Goal: Task Accomplishment & Management: Manage account settings

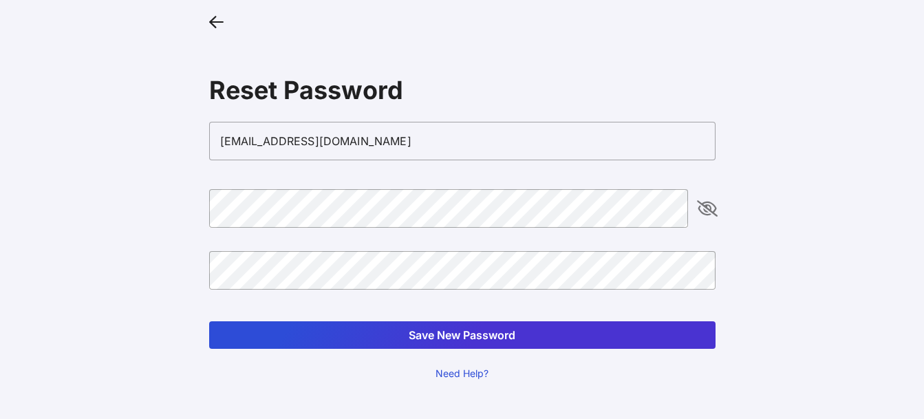
click at [724, 223] on div "Reset Password [EMAIL_ADDRESS][DOMAIN_NAME] Save New Password Need Help?" at bounding box center [462, 195] width 528 height 391
click at [699, 201] on icon "appended action" at bounding box center [707, 208] width 17 height 17
click at [447, 339] on button "Save New Password" at bounding box center [462, 335] width 506 height 28
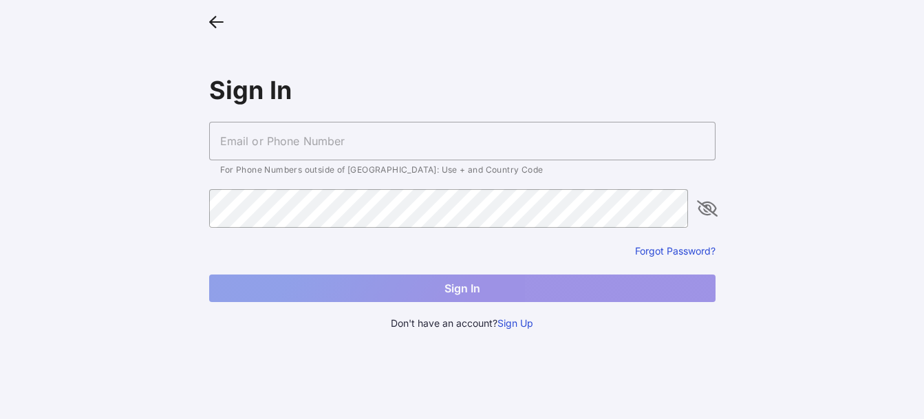
type input "mhunte@cwha.org"
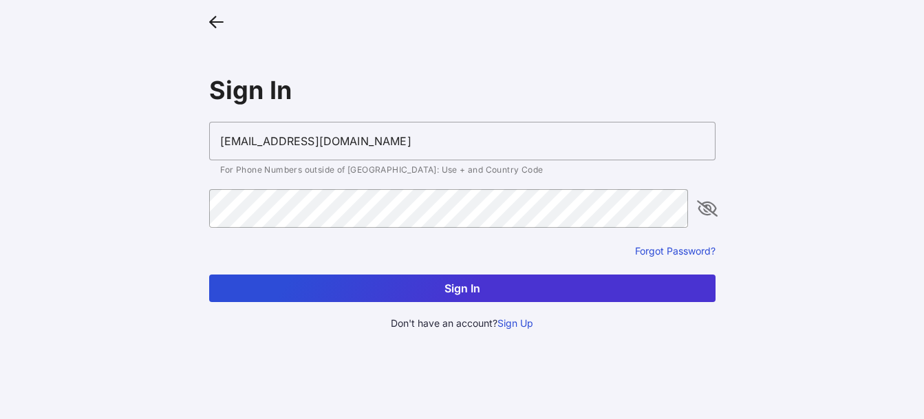
click at [395, 289] on button "Sign In" at bounding box center [462, 288] width 506 height 28
